Goal: Information Seeking & Learning: Learn about a topic

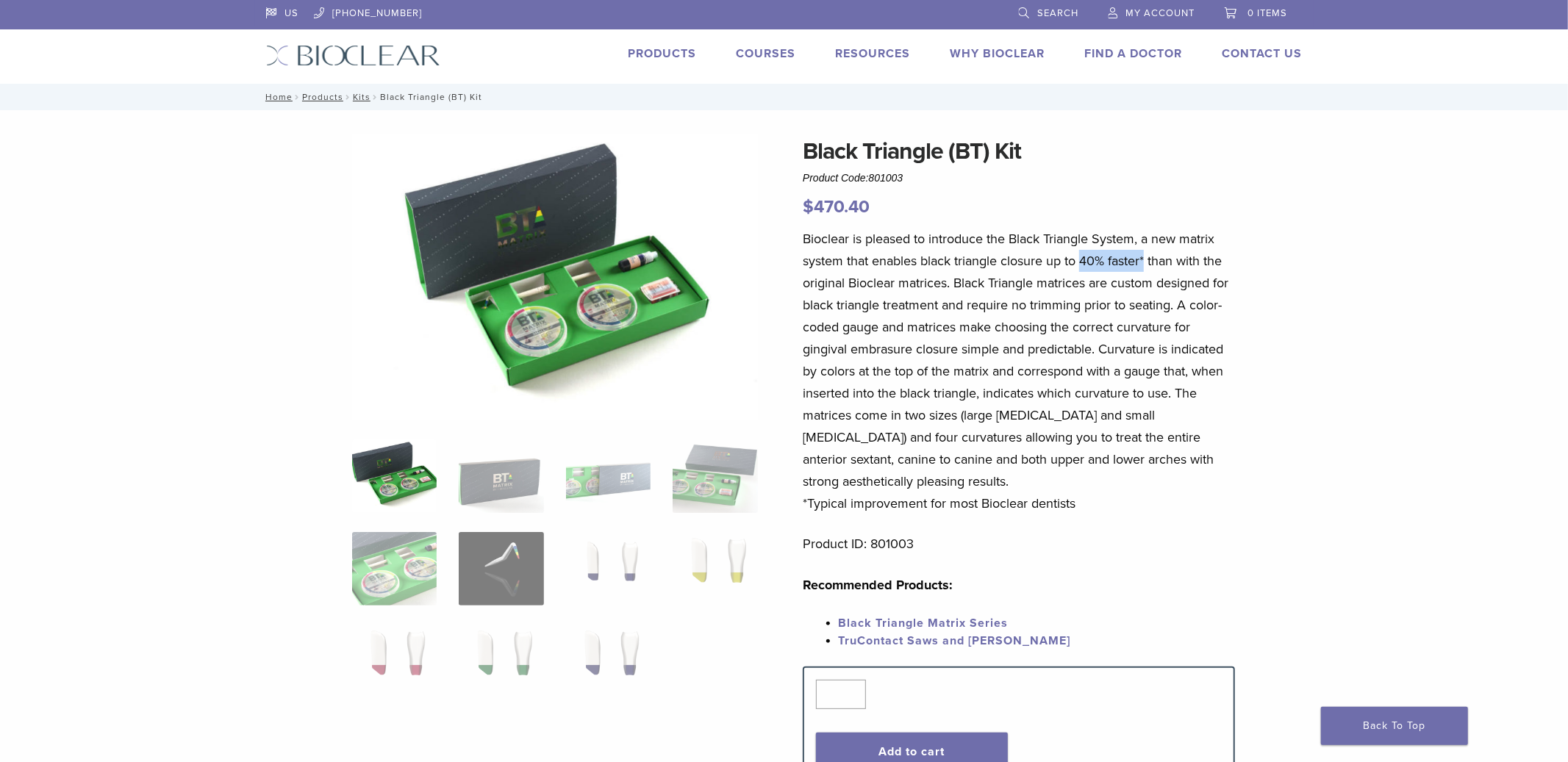
click at [1030, 10] on link "Search" at bounding box center [1049, 11] width 60 height 22
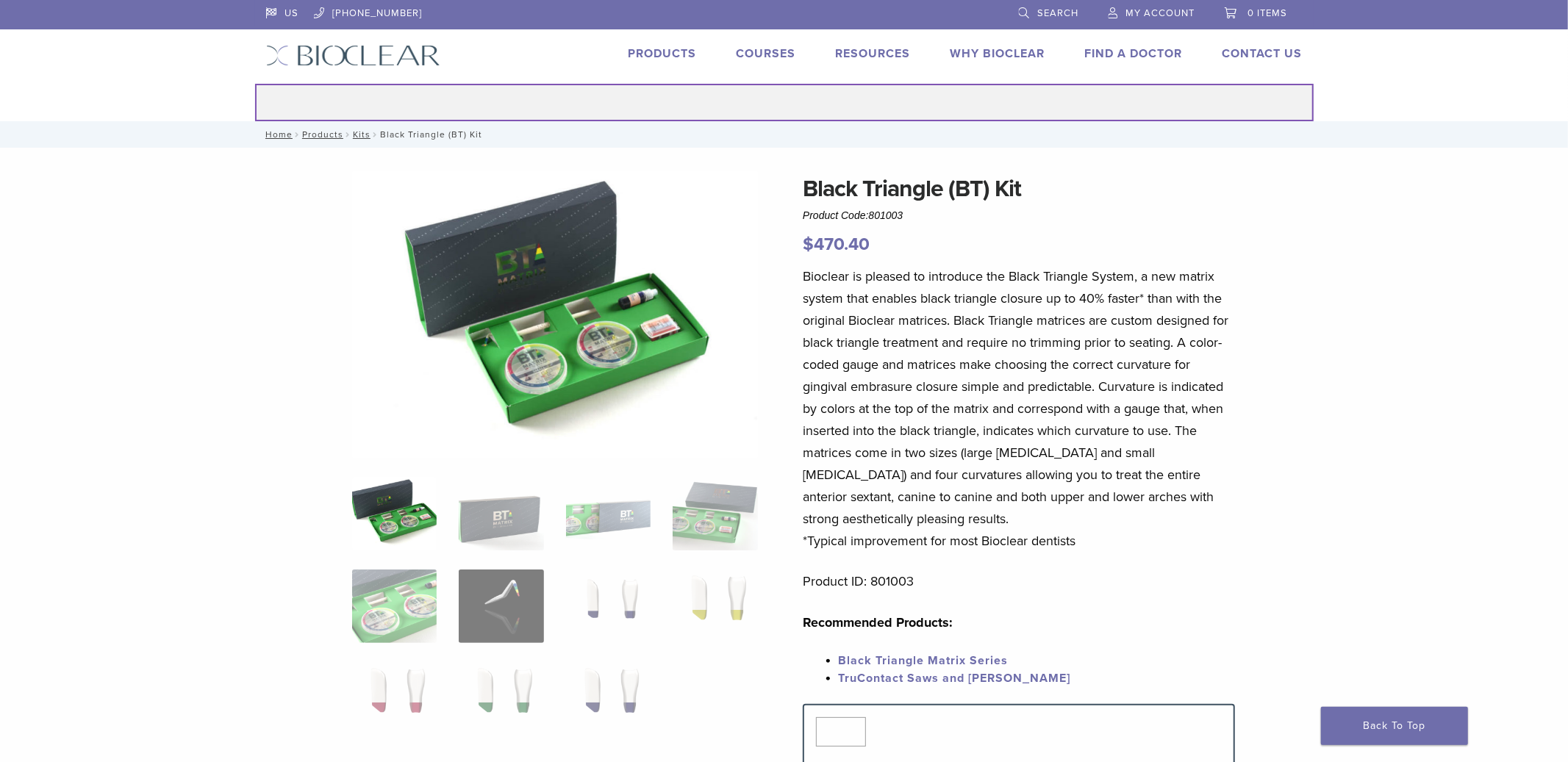
click at [934, 102] on input "Search for:" at bounding box center [784, 102] width 1059 height 38
type input "******"
click at [254, 83] on button "Search" at bounding box center [254, 83] width 1 height 1
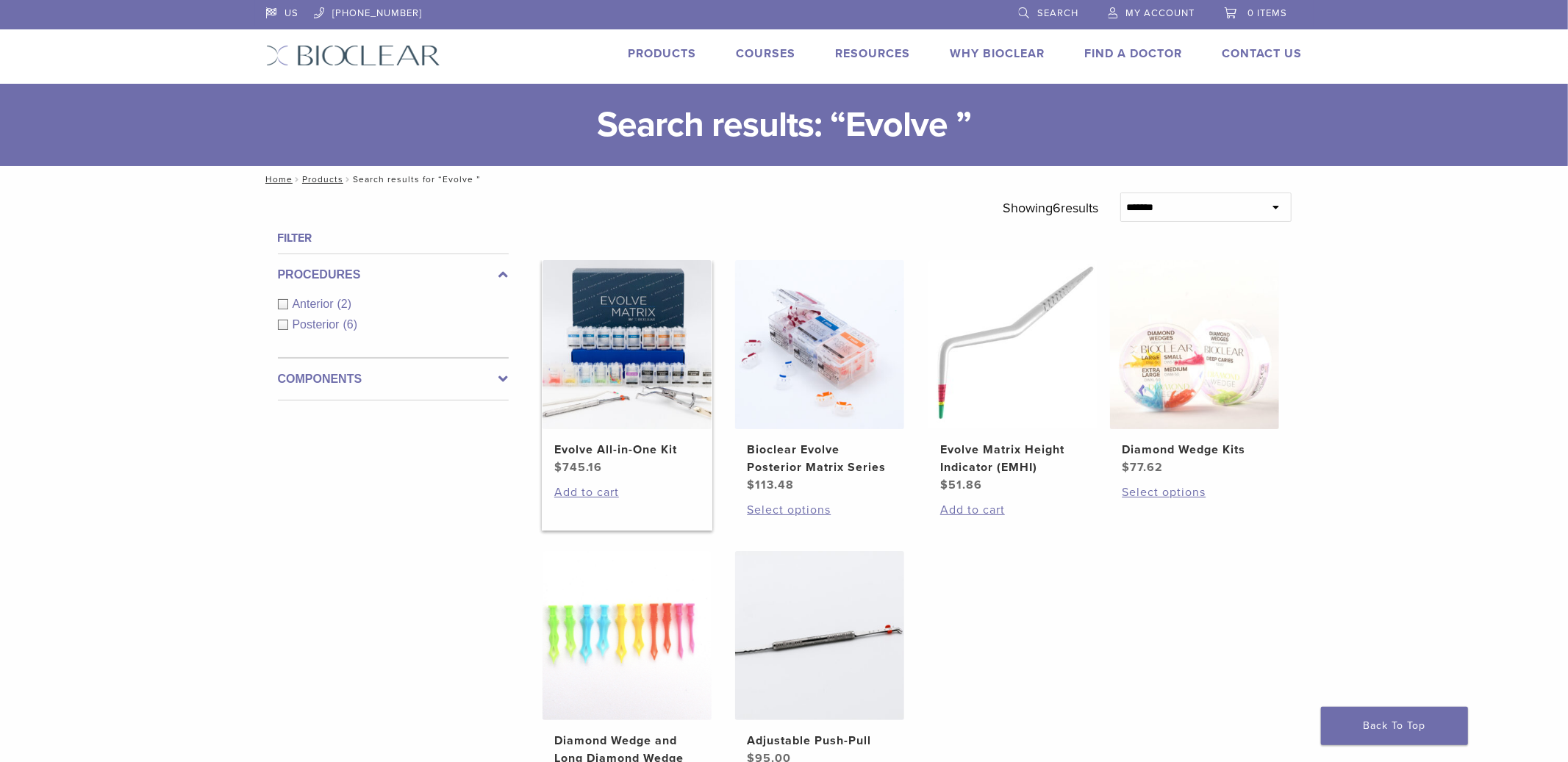
click at [706, 323] on img at bounding box center [626, 344] width 169 height 169
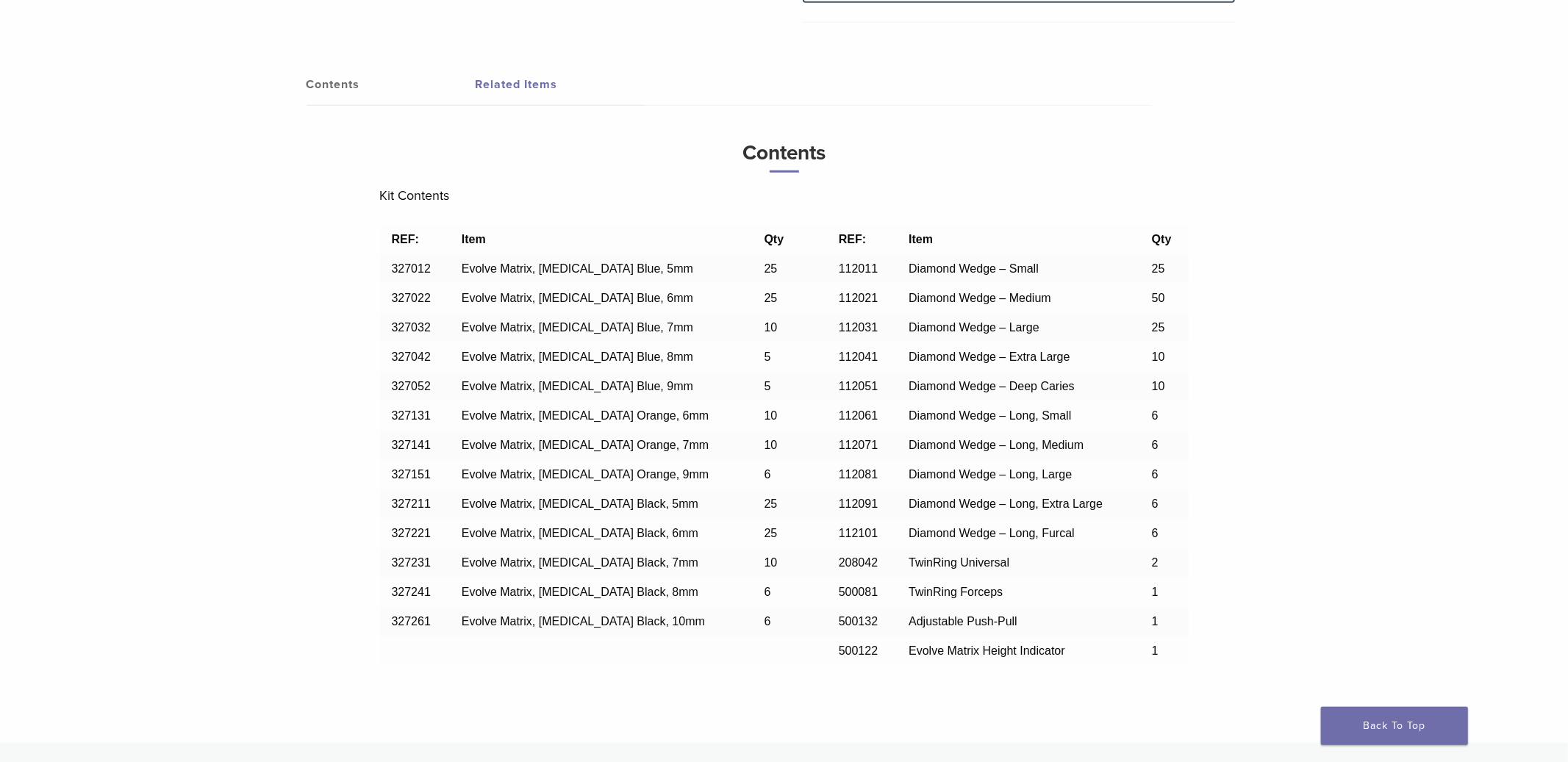
scroll to position [1161, 0]
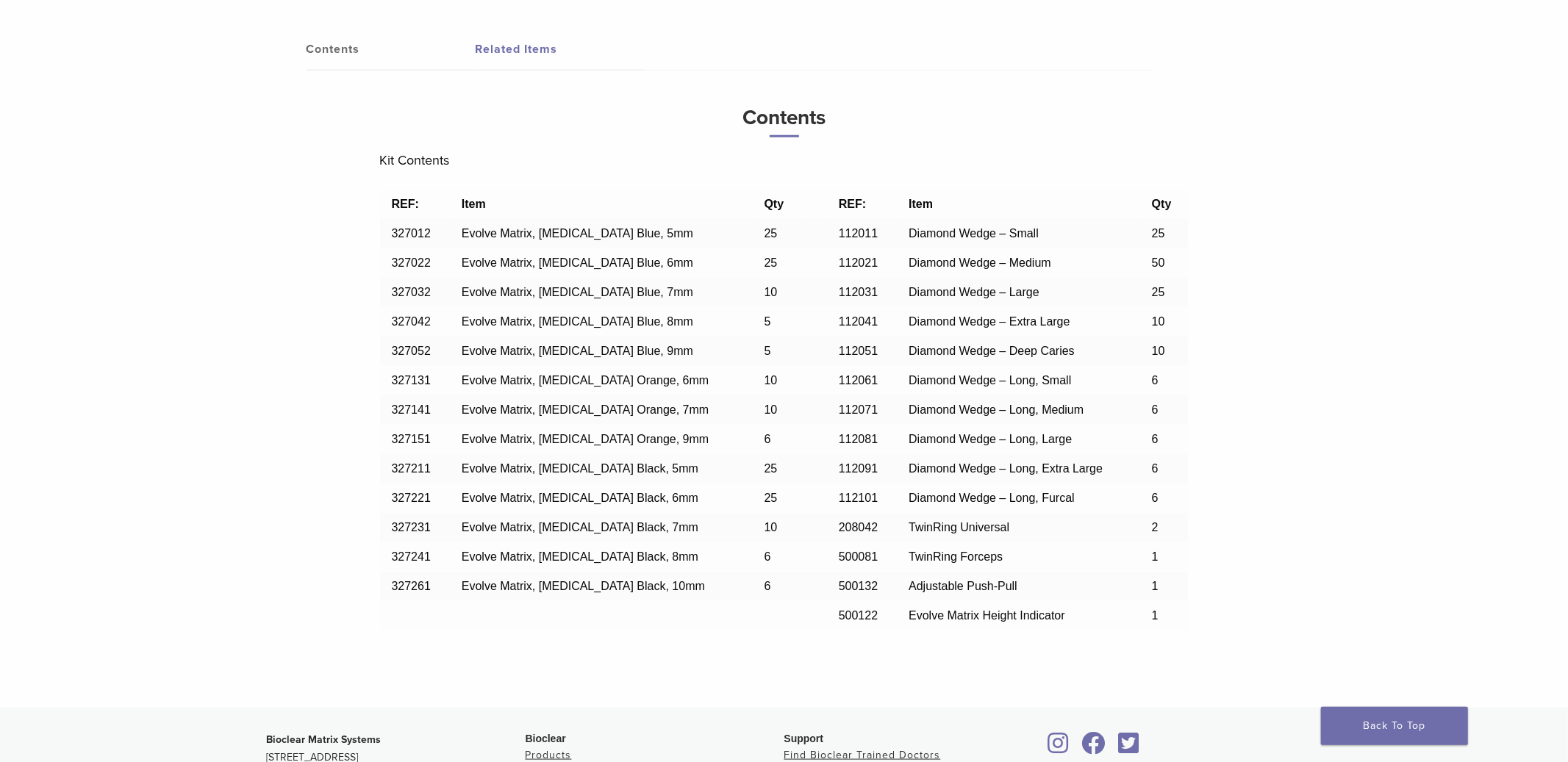
click at [495, 43] on link "Related Items" at bounding box center [559, 49] width 169 height 41
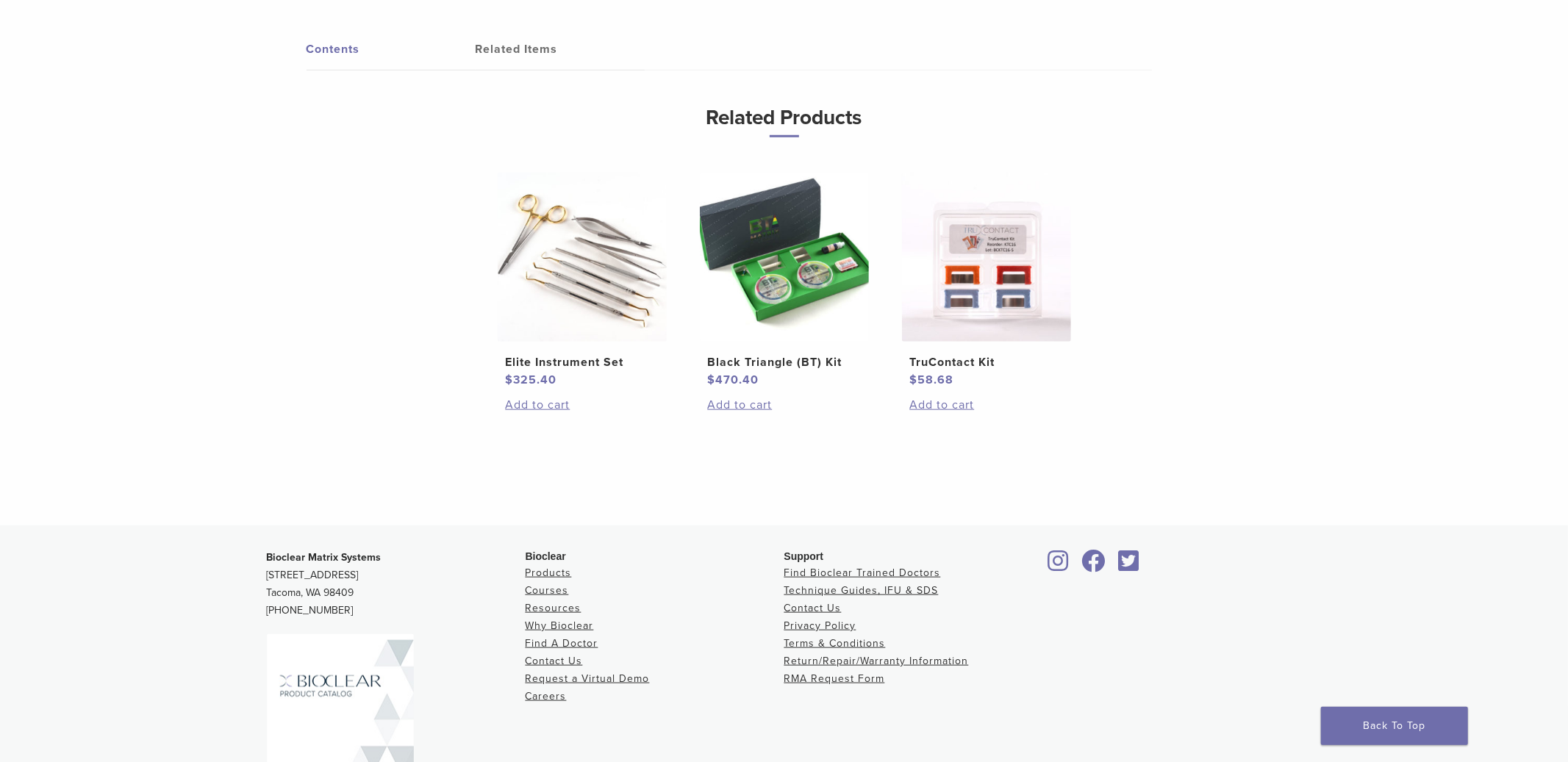
click at [359, 59] on link "Contents" at bounding box center [391, 49] width 169 height 41
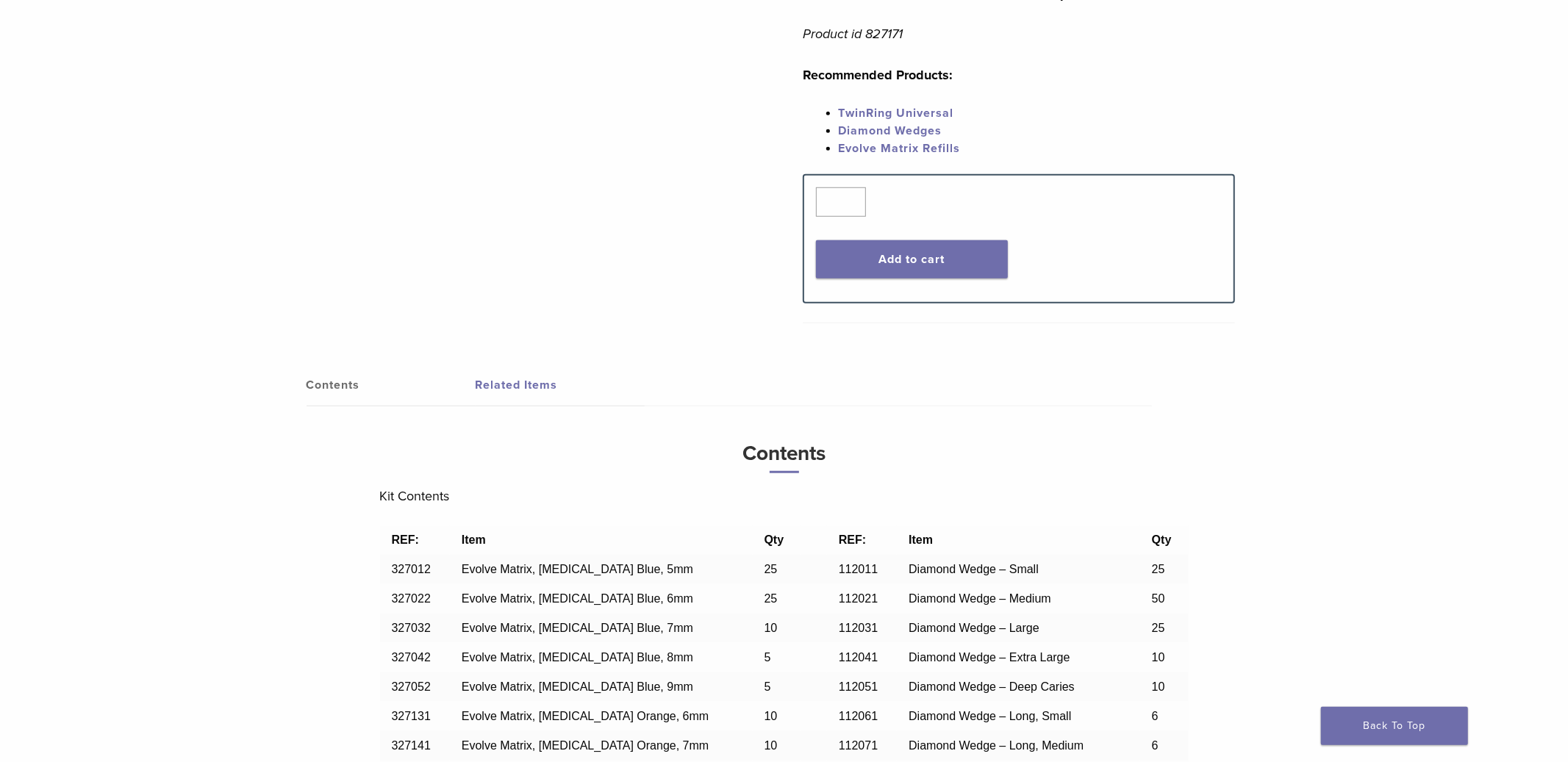
scroll to position [8, 0]
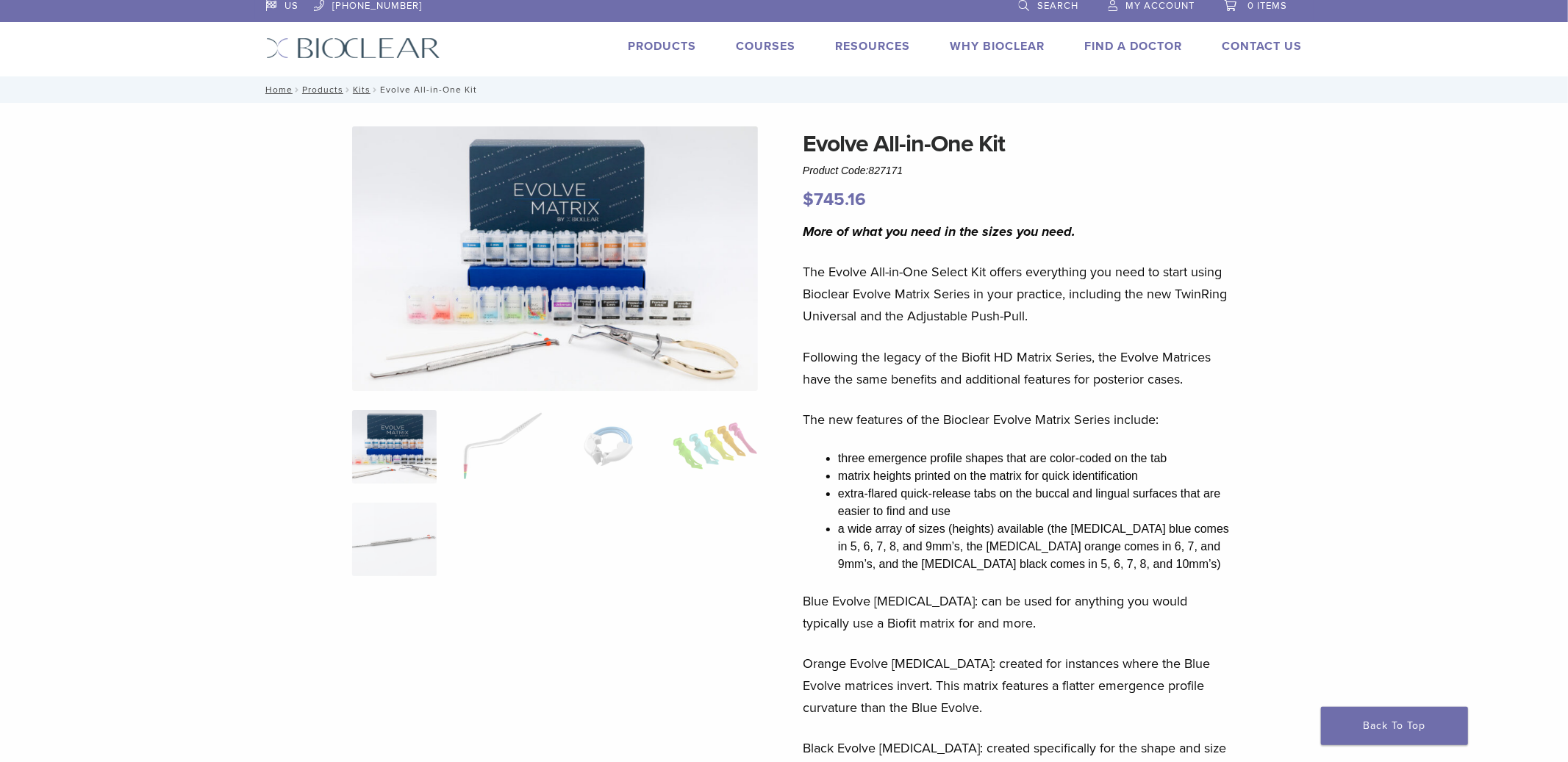
click at [1047, 11] on link "Search" at bounding box center [1049, 3] width 60 height 22
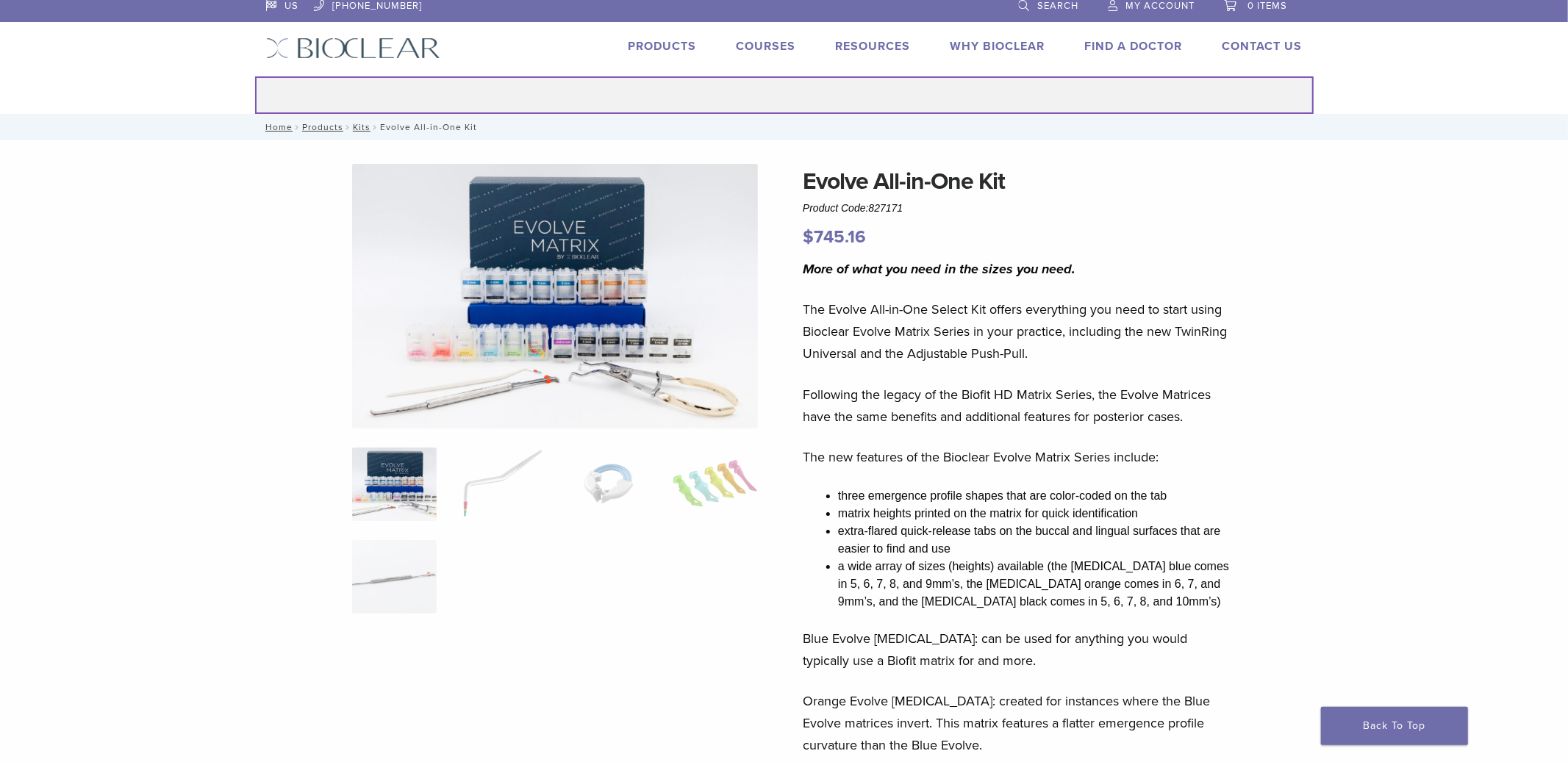
click at [801, 85] on input "Search for:" at bounding box center [784, 95] width 1059 height 38
type input "**********"
click at [254, 76] on button "Search" at bounding box center [254, 76] width 1 height 1
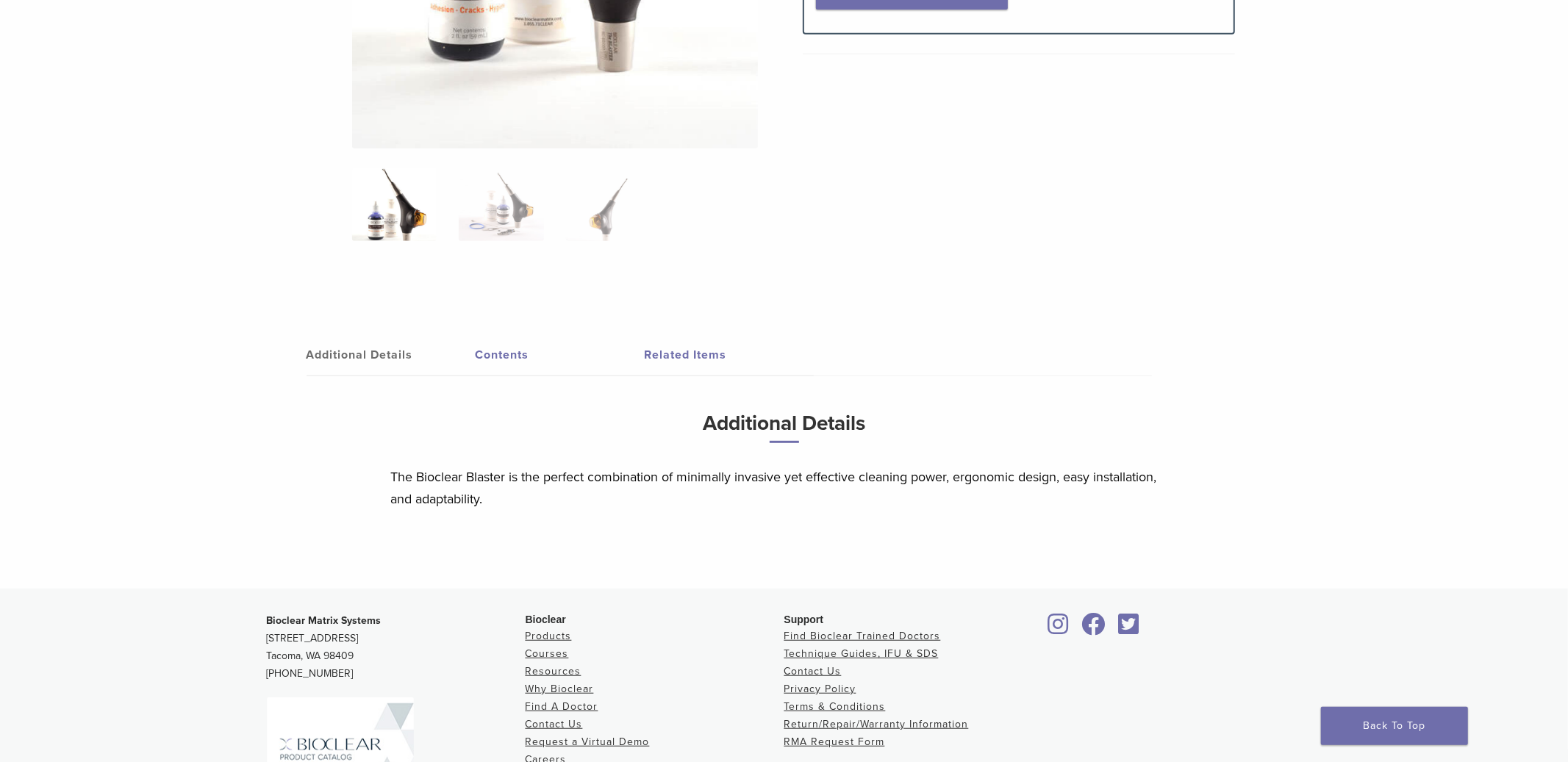
scroll to position [579, 0]
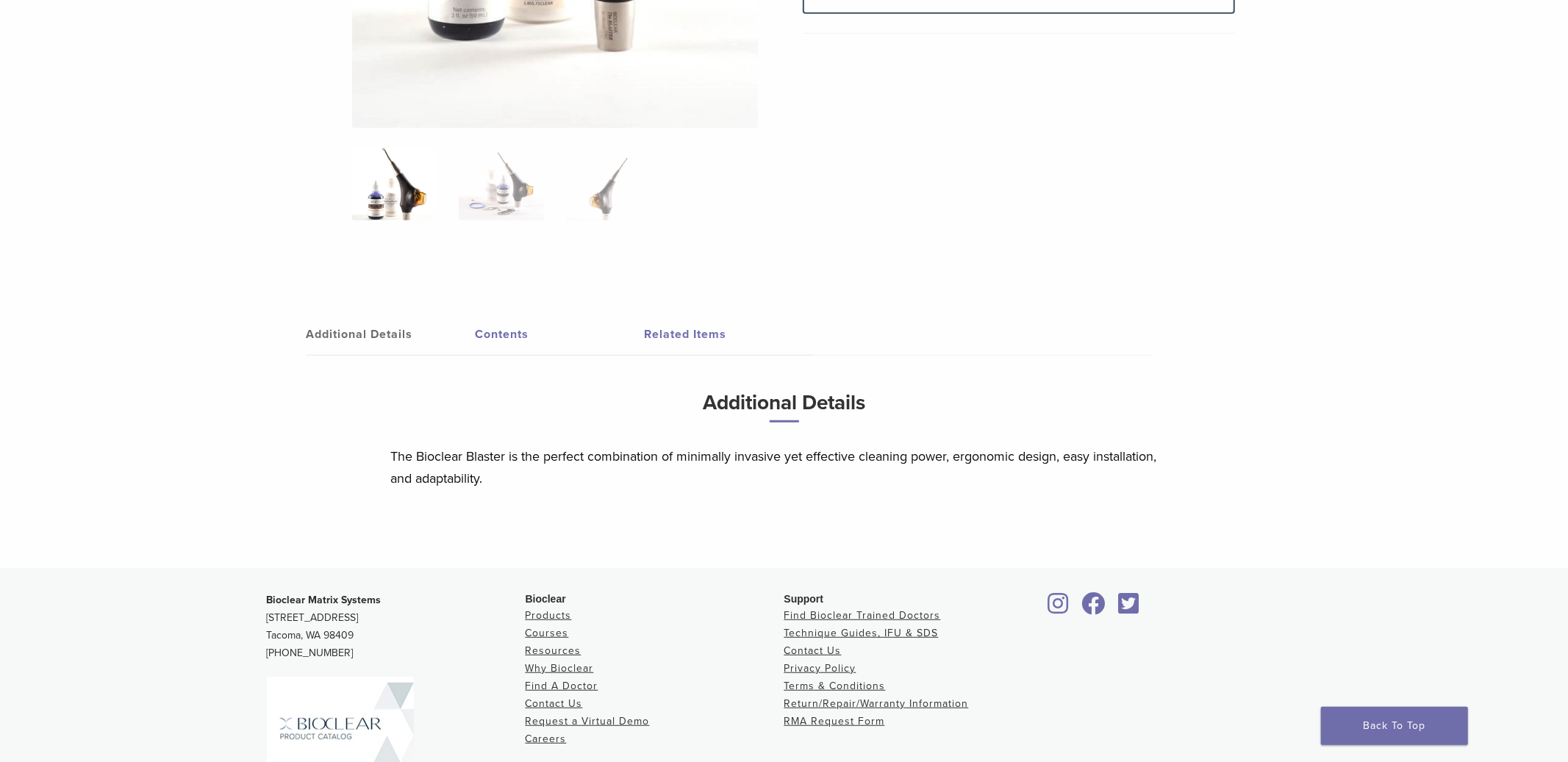
click at [526, 337] on link "Contents" at bounding box center [559, 334] width 169 height 41
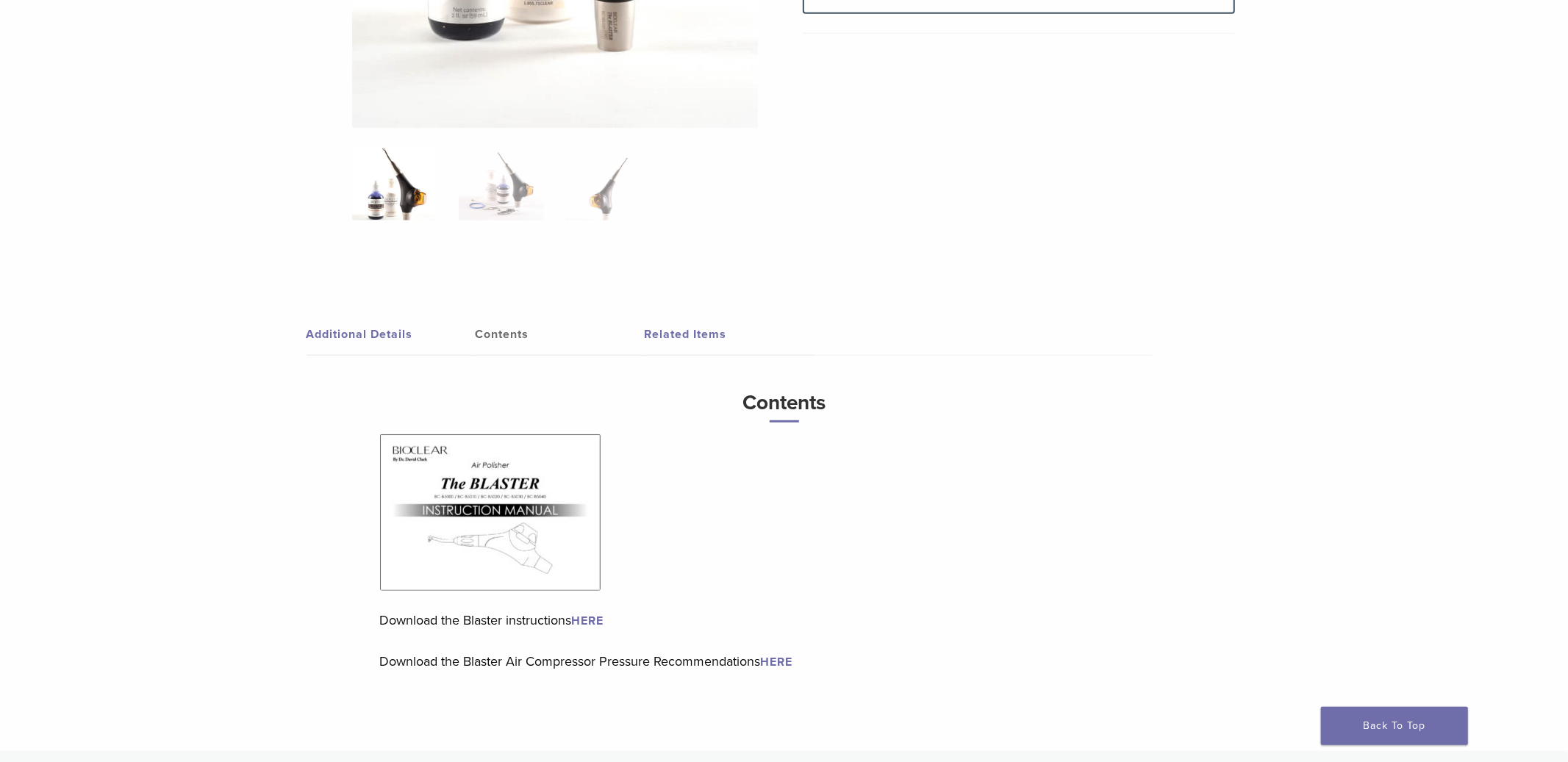
click at [402, 338] on link "Additional Details" at bounding box center [391, 334] width 169 height 41
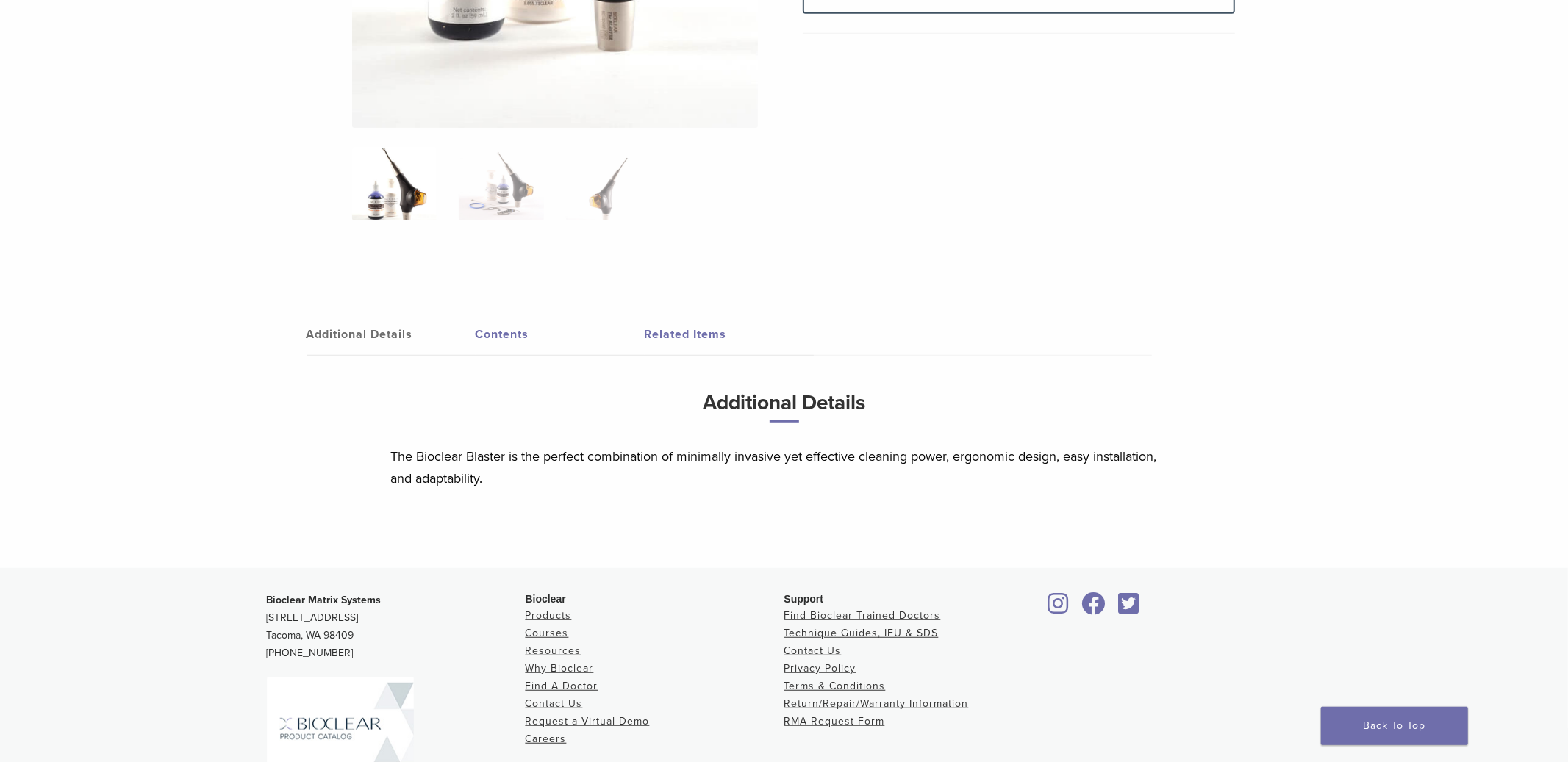
click at [515, 332] on link "Contents" at bounding box center [559, 334] width 169 height 41
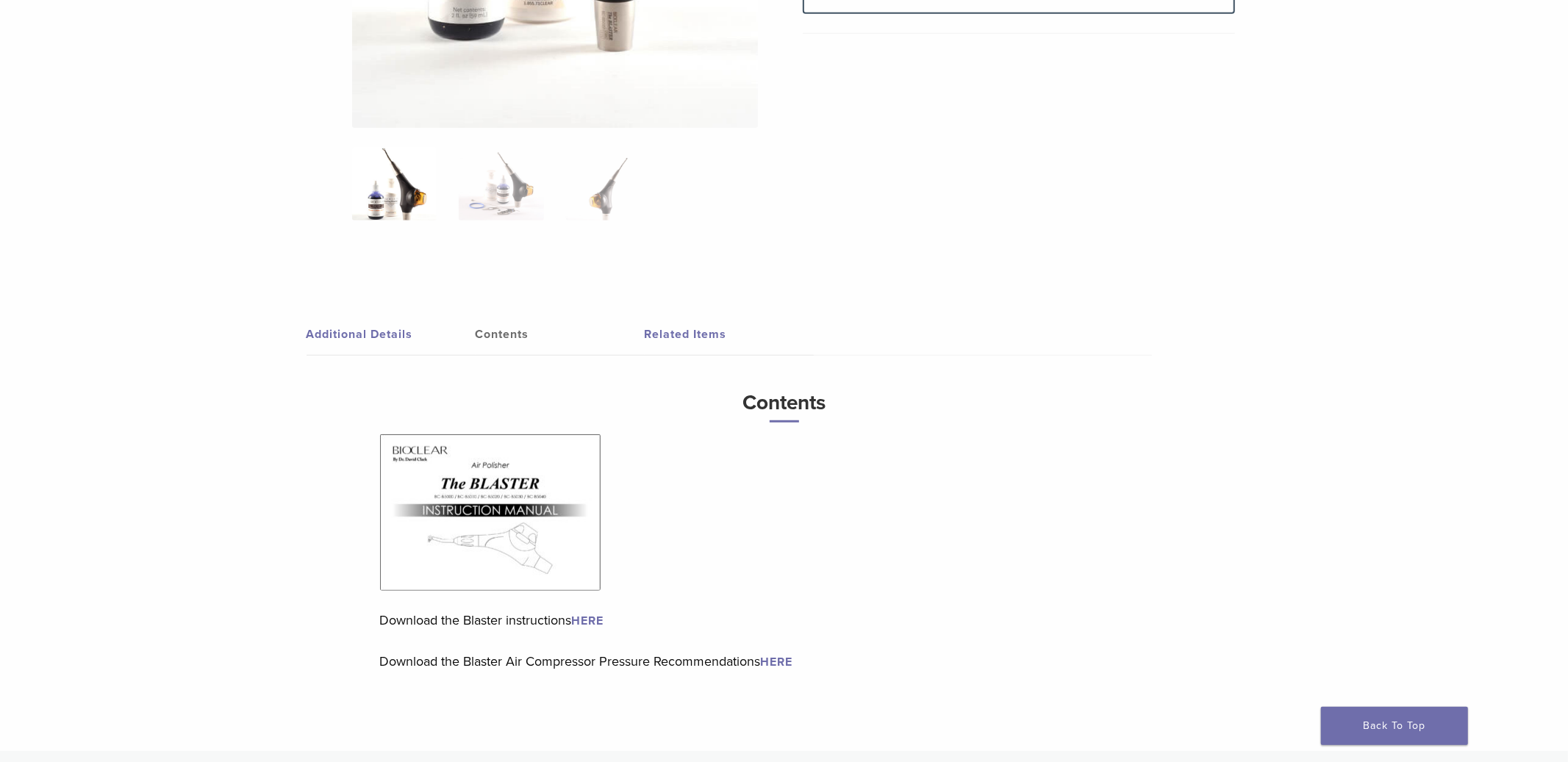
click at [467, 527] on img at bounding box center [490, 512] width 220 height 156
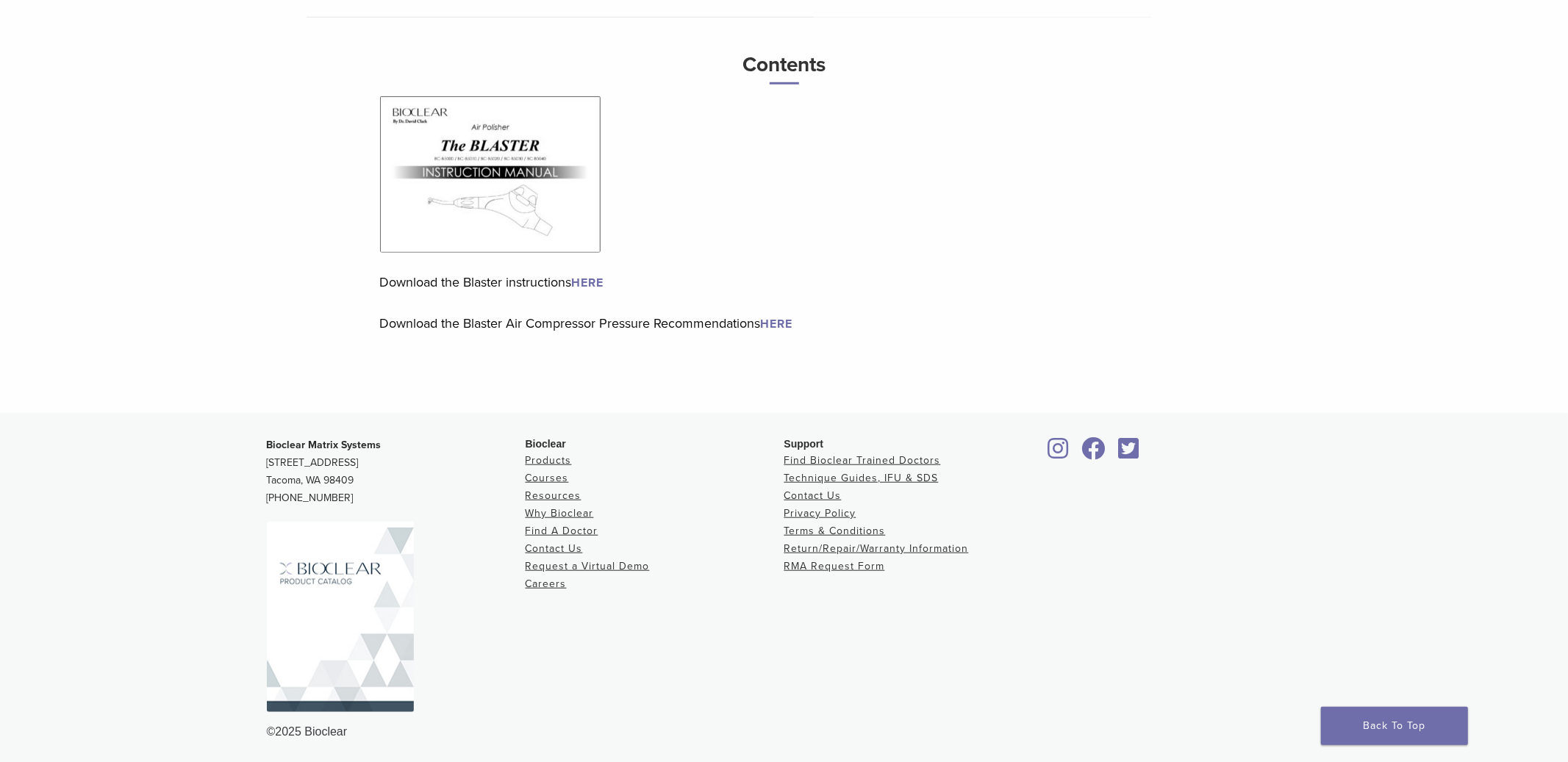
drag, startPoint x: 363, startPoint y: 478, endPoint x: 260, endPoint y: 459, distance: 104.7
click at [260, 459] on div "Bioclear Matrix Systems 3901 South Fife Street, Suite 100 Tacoma, WA 98409 1.85…" at bounding box center [784, 589] width 1059 height 328
copy p "3901 South Fife Street, Suite 100 Tacoma, WA 98409"
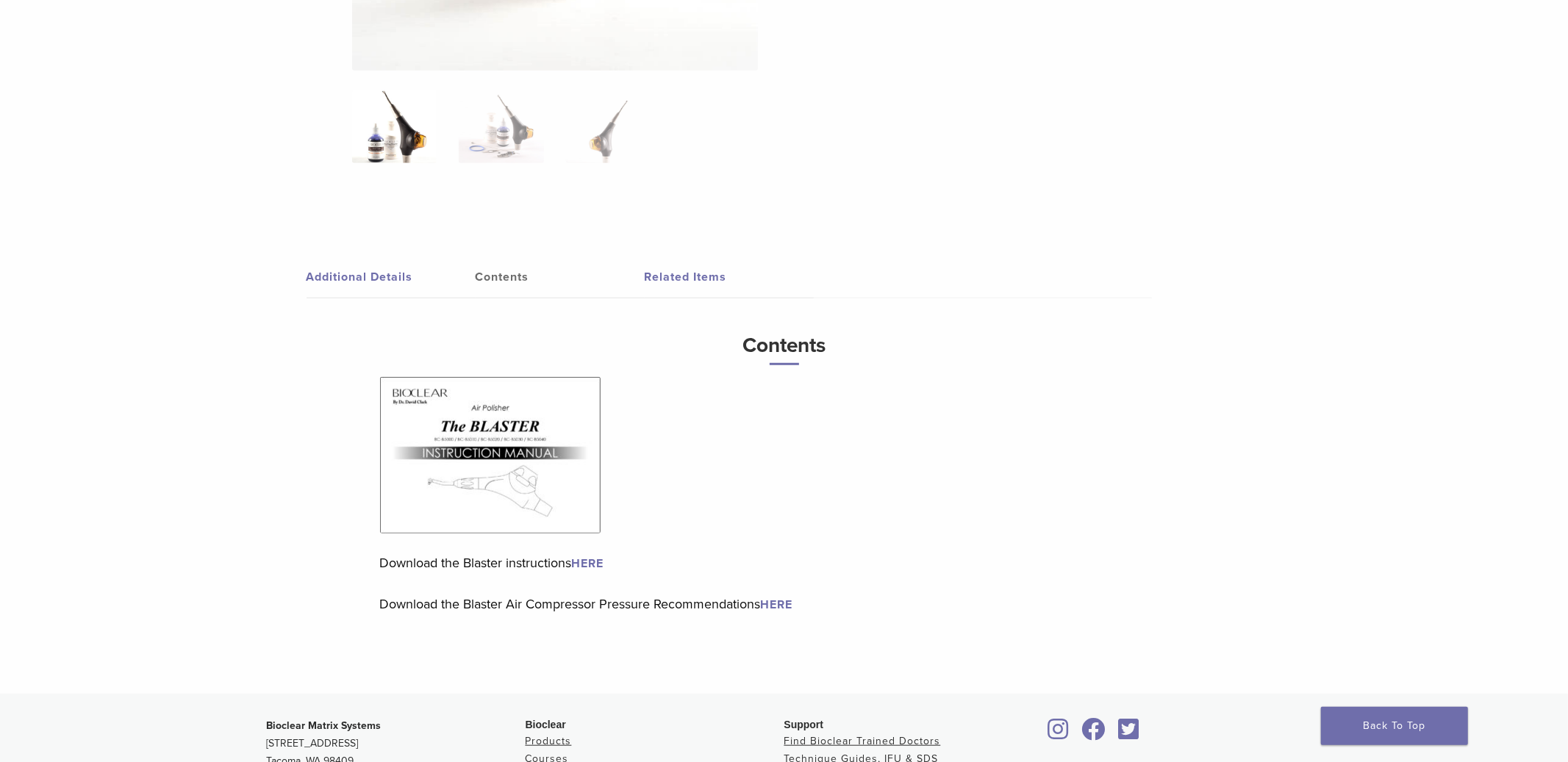
scroll to position [0, 0]
